Goal: Task Accomplishment & Management: Contribute content

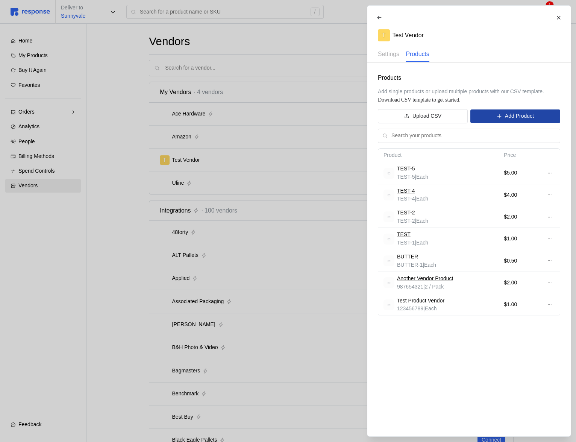
click at [506, 113] on p "Add Product" at bounding box center [519, 116] width 29 height 8
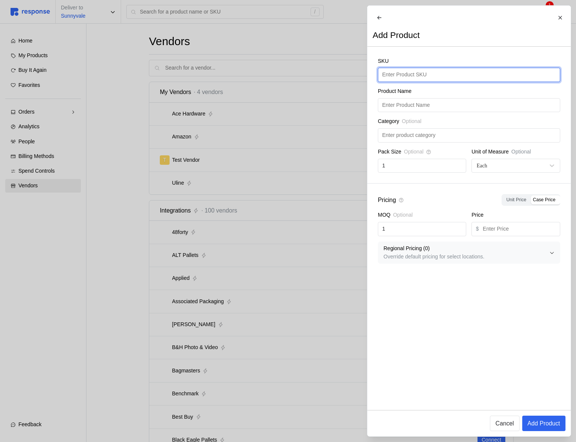
click at [419, 78] on input "text" at bounding box center [469, 75] width 174 height 14
type input "B"
type input "[PERSON_NAME]-BUTTER"
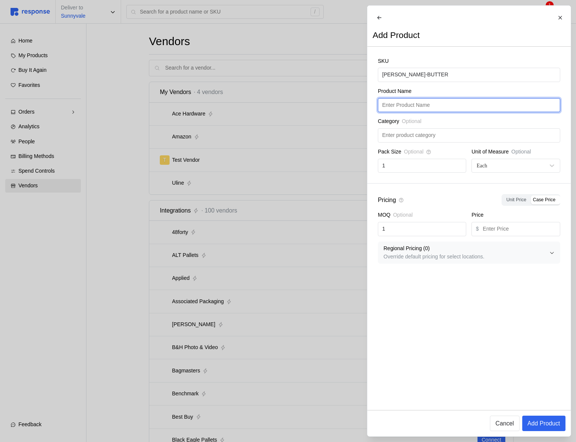
click at [450, 111] on input "text" at bounding box center [469, 106] width 174 height 14
paste input "[PERSON_NAME]-BUTTER"
type input "[PERSON_NAME]-BUTTER"
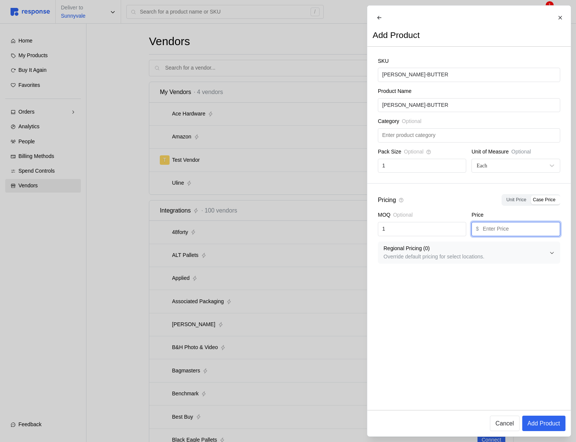
click at [505, 233] on input "text" at bounding box center [519, 229] width 73 height 14
type input "1"
click at [540, 420] on p "Add Product" at bounding box center [543, 423] width 33 height 9
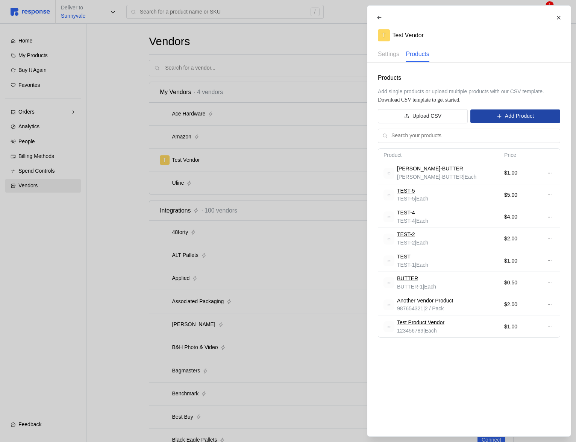
click at [532, 114] on p "Add Product" at bounding box center [519, 116] width 29 height 8
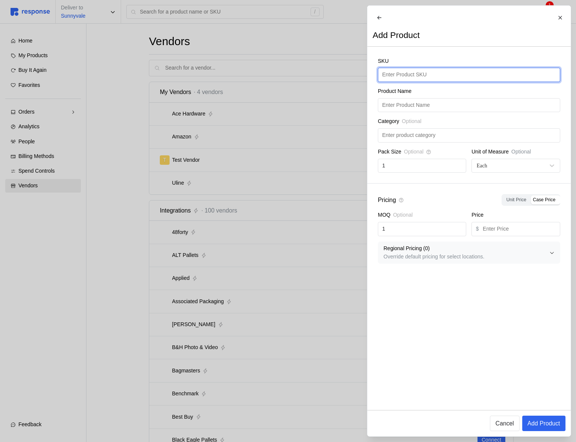
click at [408, 82] on input "text" at bounding box center [469, 75] width 174 height 14
type input "PEANUT-BUTTER"
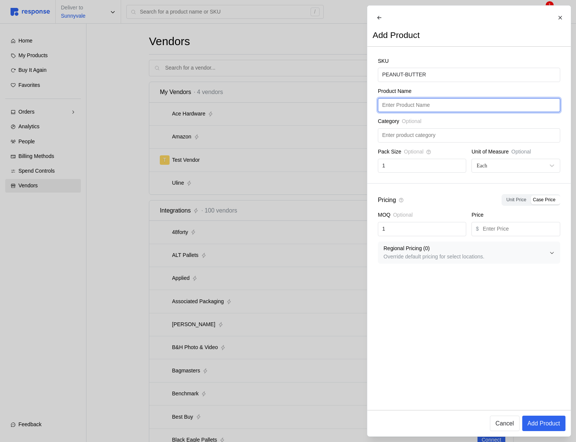
click at [446, 103] on input "text" at bounding box center [469, 106] width 174 height 14
paste input "PEANUT-BUTTER"
type input "PEANUT-BUTTER"
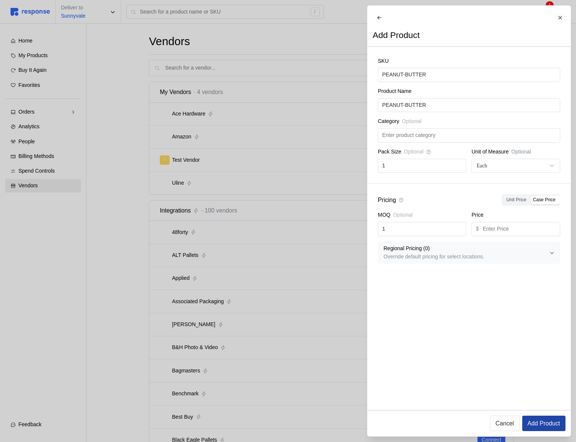
click at [545, 423] on p "Add Product" at bounding box center [543, 423] width 33 height 9
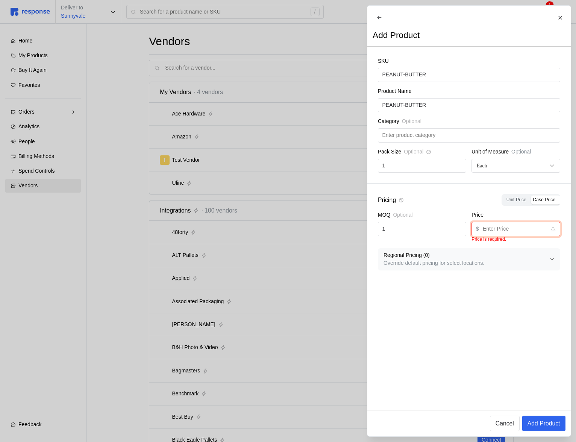
click at [538, 232] on input "text" at bounding box center [515, 229] width 64 height 14
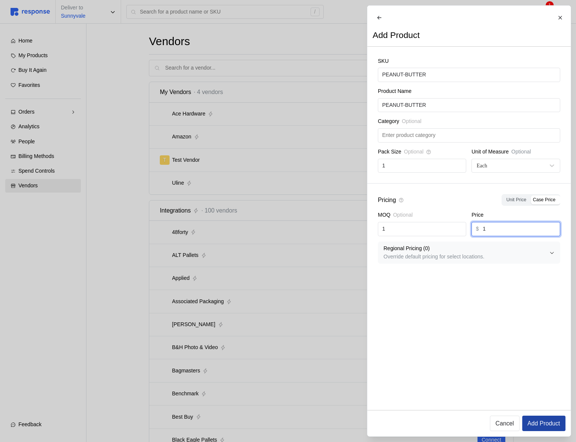
type input "1"
click at [537, 419] on p "Add Product" at bounding box center [543, 423] width 33 height 9
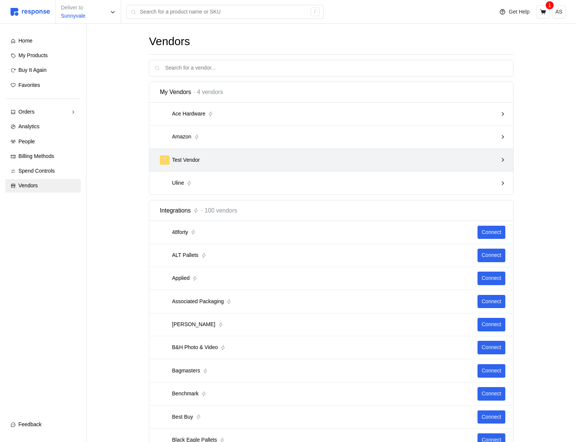
click at [344, 157] on div "T Test Vendor" at bounding box center [329, 159] width 338 height 9
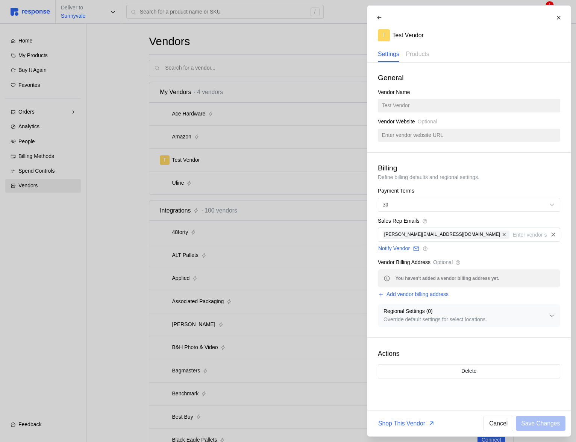
click at [414, 110] on div "Vendor Name Test Vendor" at bounding box center [469, 100] width 182 height 24
click at [425, 57] on p "Products" at bounding box center [417, 53] width 23 height 9
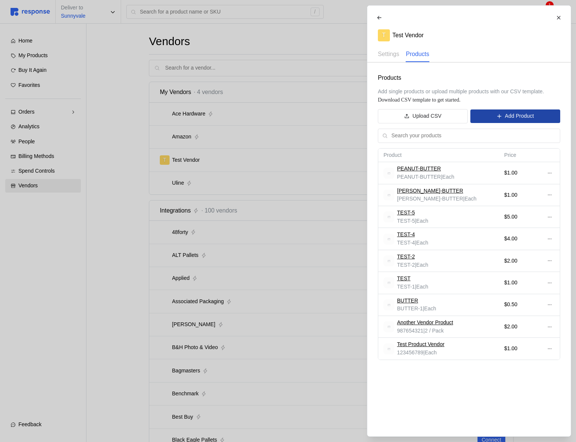
click at [525, 119] on p "Add Product" at bounding box center [519, 116] width 29 height 8
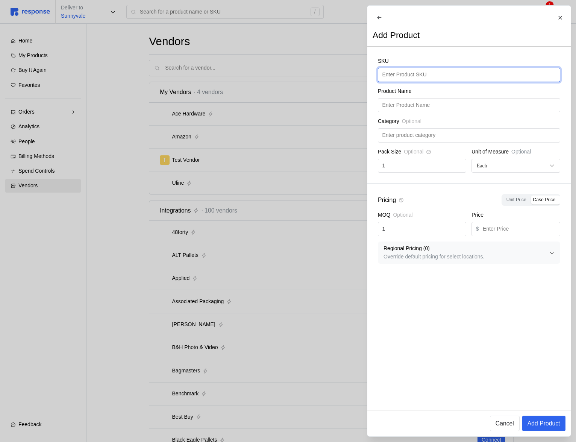
click at [422, 82] on input "text" at bounding box center [469, 75] width 174 height 14
type input "MORE-BUTTER"
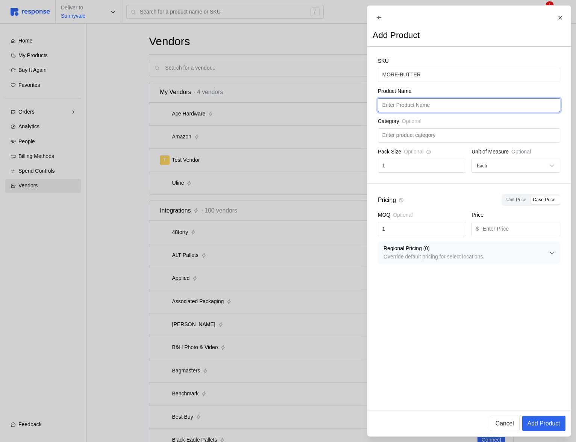
click at [421, 108] on input "text" at bounding box center [469, 106] width 174 height 14
paste input "MORE-BUTTER"
type input "MORE-BUTTER"
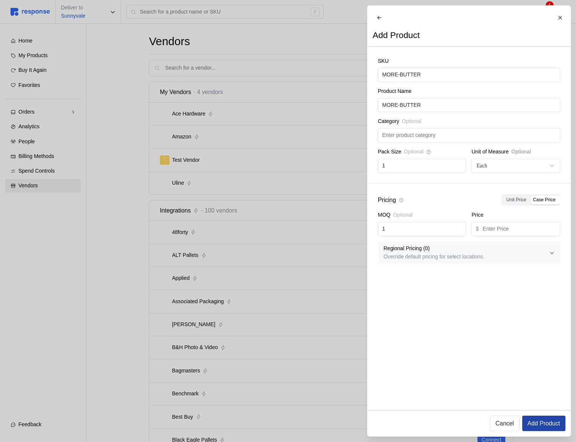
click at [540, 428] on button "Add Product" at bounding box center [543, 422] width 43 height 15
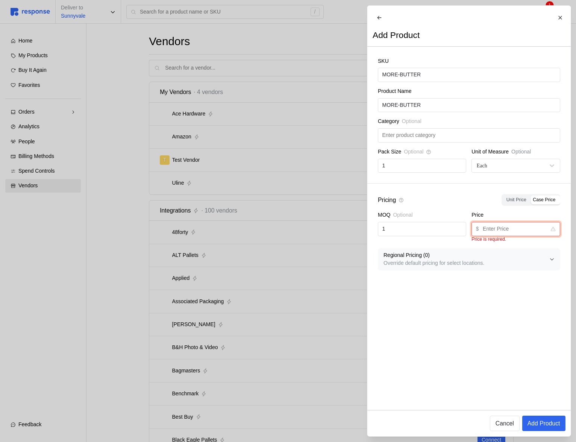
click at [496, 232] on input "text" at bounding box center [515, 229] width 64 height 14
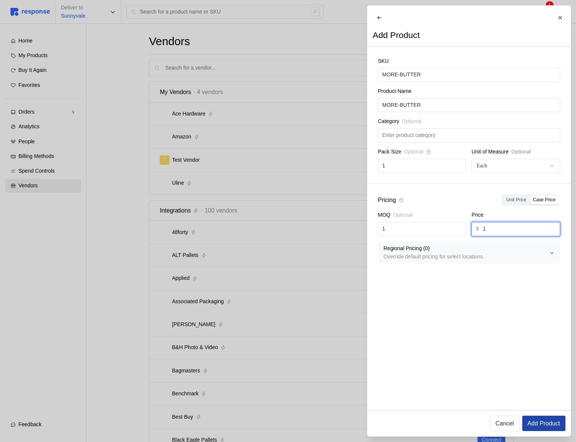
type input "1"
click at [534, 425] on p "Add Product" at bounding box center [543, 423] width 33 height 9
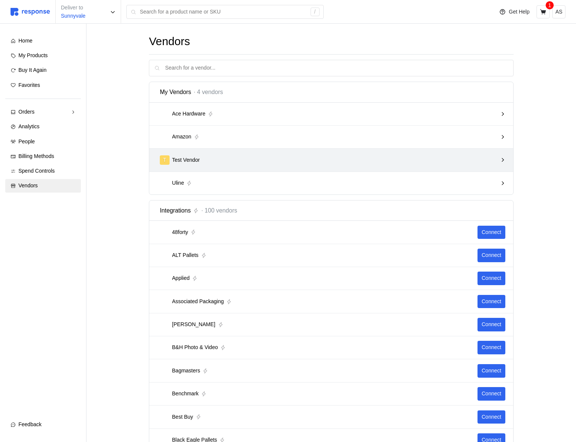
click at [264, 156] on div "T Test Vendor" at bounding box center [329, 159] width 338 height 9
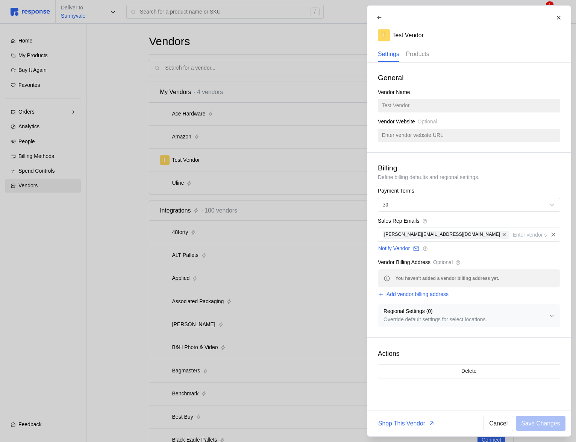
click at [422, 55] on p "Products" at bounding box center [417, 53] width 23 height 9
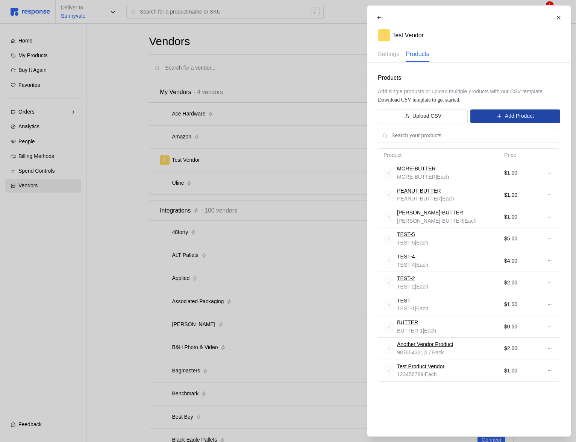
click at [496, 114] on icon at bounding box center [498, 116] width 5 height 5
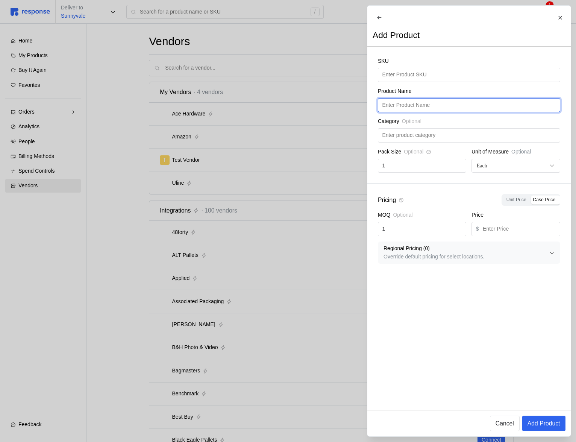
click at [435, 112] on input "text" at bounding box center [469, 106] width 174 height 14
type input "HELLO"
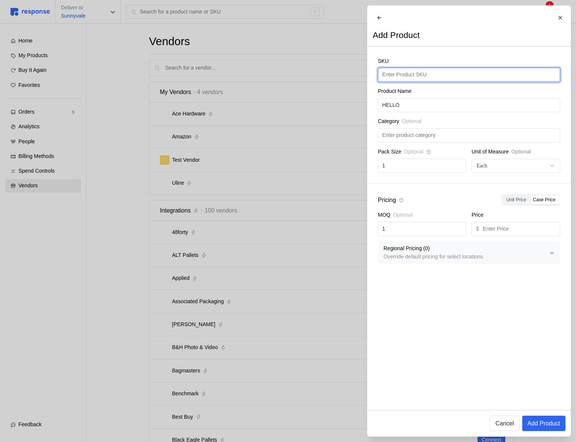
click at [446, 77] on input "text" at bounding box center [469, 75] width 174 height 14
paste input "HELLO"
type input "HELLO"
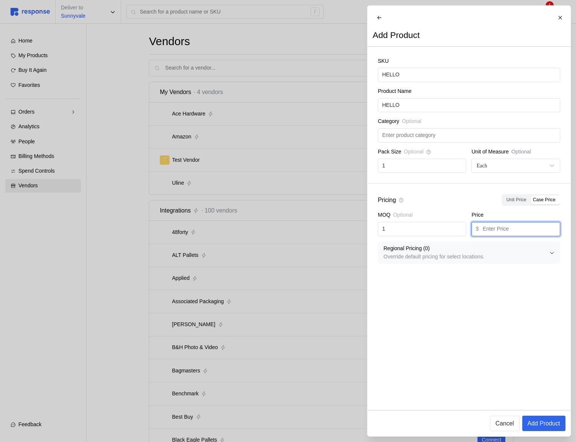
click at [507, 235] on input "text" at bounding box center [519, 229] width 73 height 14
type input "1"
click at [555, 422] on p "Add Product" at bounding box center [543, 423] width 33 height 9
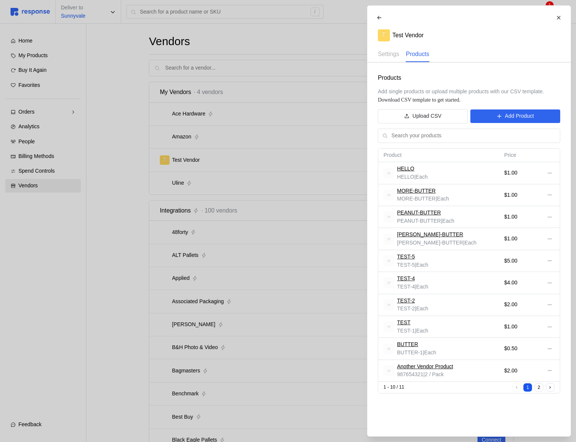
click at [263, 204] on div at bounding box center [288, 221] width 576 height 442
